Goal: Navigation & Orientation: Find specific page/section

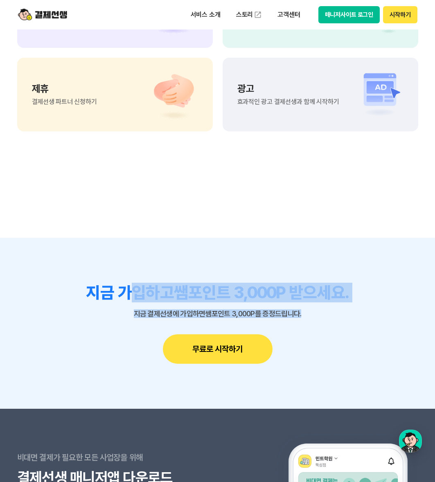
drag, startPoint x: 134, startPoint y: 281, endPoint x: 316, endPoint y: 313, distance: 184.4
click at [316, 313] on section "지금 가입하고 쌤포인트 3,000P 받으세요. 지금 결제선생에 가입하면 쌤포인트 3,000P를 증정드립니다. 무료로 시작하기" at bounding box center [217, 323] width 435 height 171
click at [316, 313] on p "지금 결제선생에 가입하면 쌤포인트 3,000P를 증정드립니다." at bounding box center [217, 313] width 401 height 8
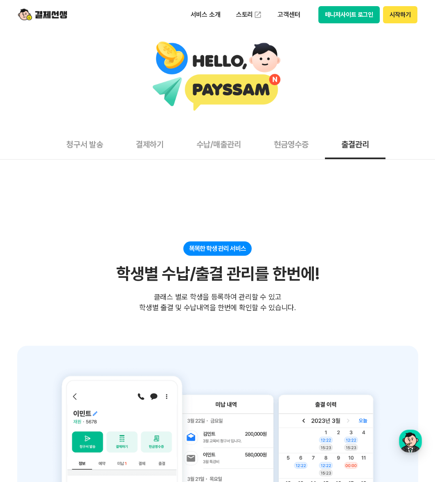
click at [56, 16] on img at bounding box center [42, 15] width 49 height 16
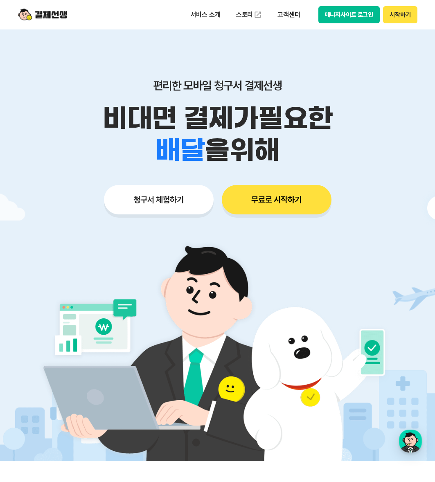
click at [331, 16] on button "매니저사이트 로그인" at bounding box center [349, 14] width 62 height 17
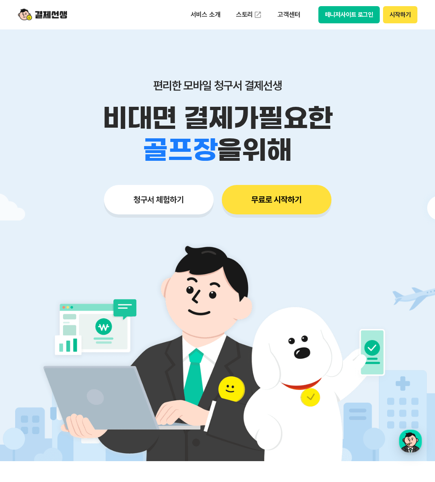
drag, startPoint x: 179, startPoint y: 90, endPoint x: 332, endPoint y: 152, distance: 164.7
click at [332, 152] on div "편리한 모바일 청구서 결제선생 비대면 결제가 필요한 학원 공부방 호텔 쇼핑몰 병원 배달 보험사 항공사 골프장 을 위해" at bounding box center [217, 121] width 419 height 87
click at [332, 152] on div "학원 공부방 호텔 쇼핑몰 병원 배달 보험사 항공사 골프장 을 위해" at bounding box center [217, 150] width 419 height 32
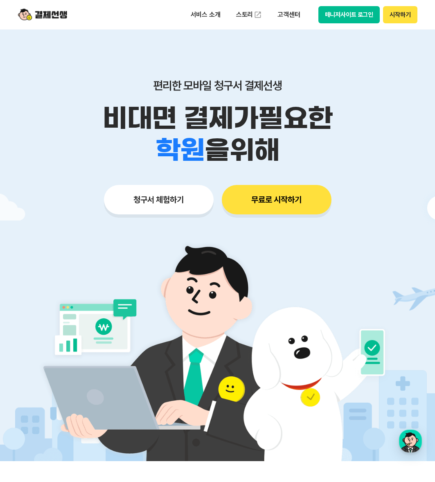
drag, startPoint x: 332, startPoint y: 150, endPoint x: 132, endPoint y: 78, distance: 213.2
click at [132, 78] on div "편리한 모바일 청구서 결제선생 비대면 결제가 필요한 학원 공부방 호텔 쇼핑몰 병원 배달 보험사 항공사 골프장 을 위해" at bounding box center [217, 121] width 419 height 87
click at [132, 78] on p "편리한 모바일 청구서 결제선생" at bounding box center [217, 85] width 419 height 14
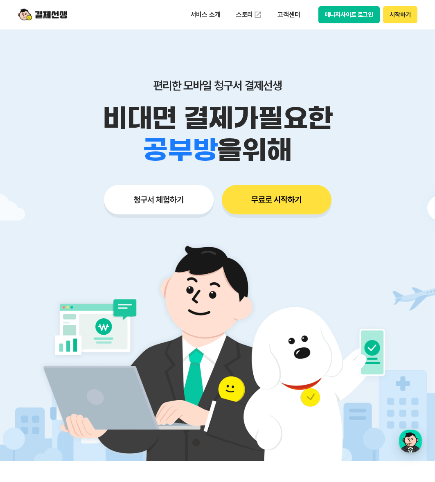
drag, startPoint x: 133, startPoint y: 76, endPoint x: 317, endPoint y: 146, distance: 197.3
click at [317, 146] on div "편리한 모바일 청구서 결제선생 비대면 결제가 필요한 학원 공부방 호텔 쇼핑몰 병원 배달 보험사 항공사 골프장 을 위해 청구서 체험하기 무료로 …" at bounding box center [217, 130] width 419 height 202
click at [317, 146] on div "학원 공부방 호텔 쇼핑몰 병원 배달 보험사 항공사 골프장 을 위해" at bounding box center [217, 150] width 419 height 32
